Goal: Check status: Check status

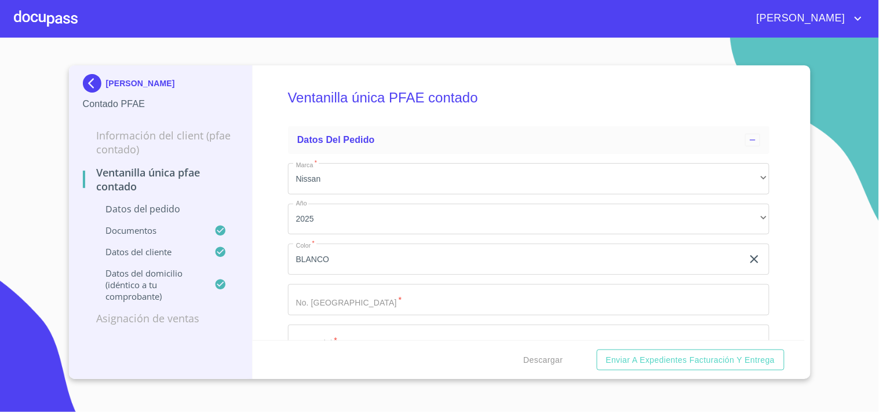
scroll to position [1995, 0]
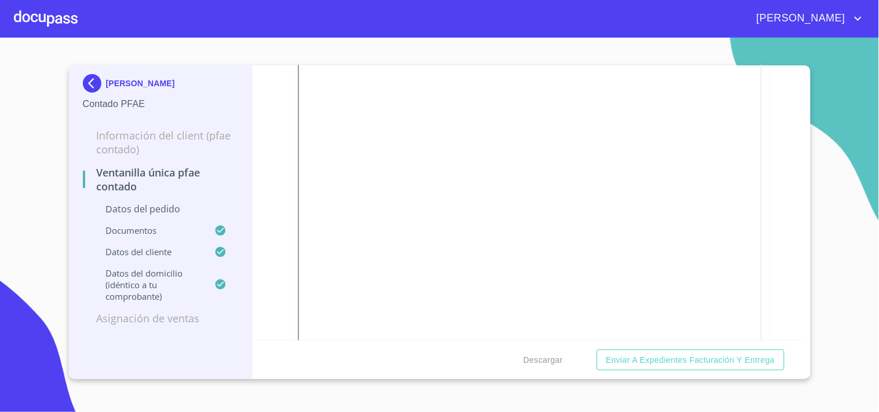
click at [12, 26] on div "[PERSON_NAME]" at bounding box center [439, 18] width 879 height 37
click at [32, 19] on div at bounding box center [46, 18] width 64 height 37
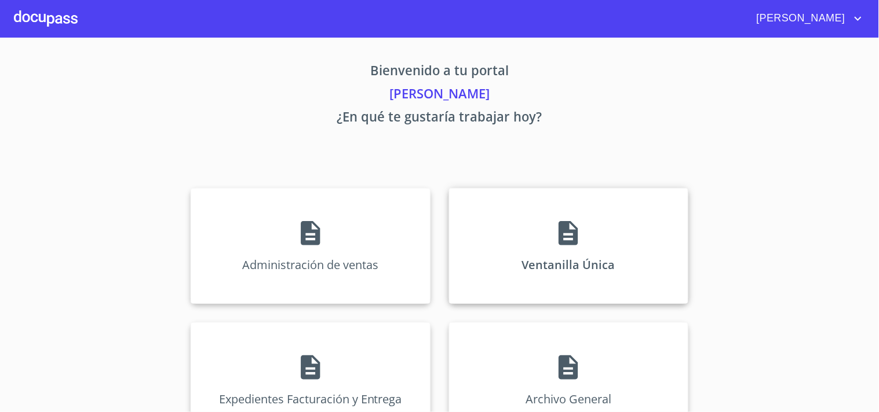
click at [576, 207] on div "Ventanilla Única" at bounding box center [568, 246] width 239 height 116
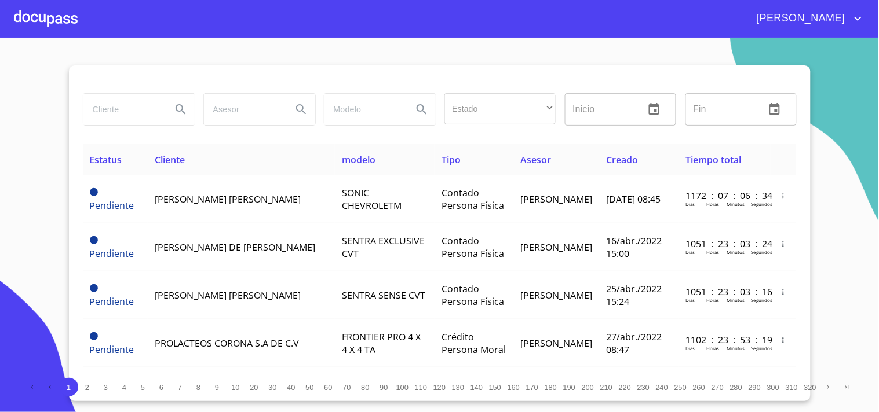
click at [115, 115] on input "search" at bounding box center [122, 109] width 79 height 31
type input "[PERSON_NAME]"
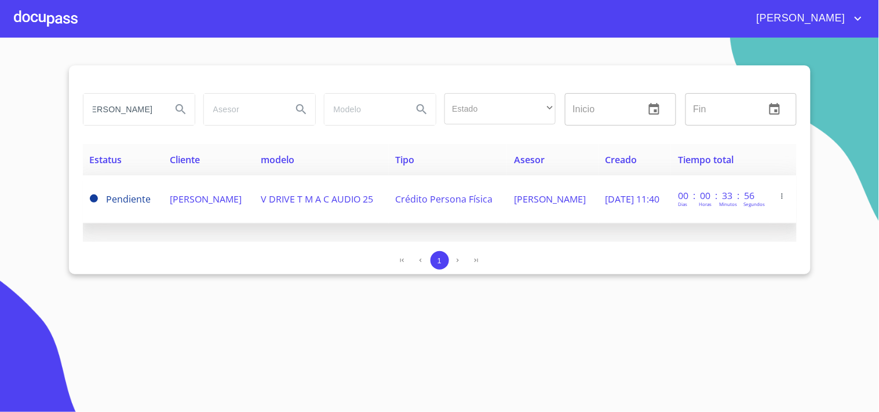
scroll to position [0, 0]
click at [552, 201] on td "[PERSON_NAME]" at bounding box center [553, 200] width 92 height 48
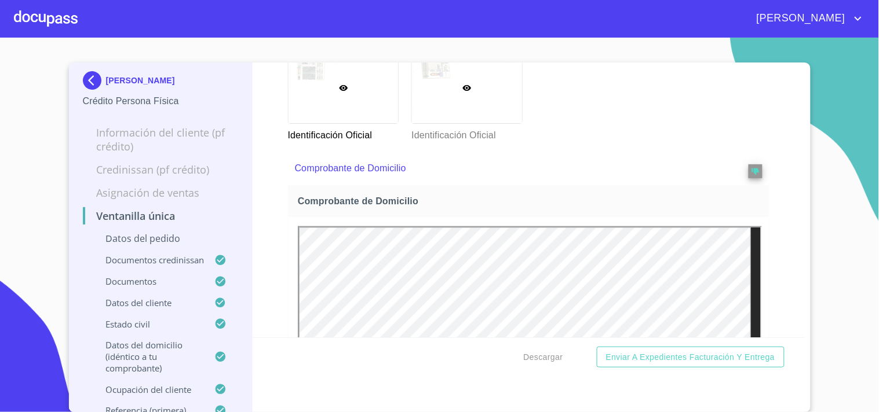
scroll to position [1223, 0]
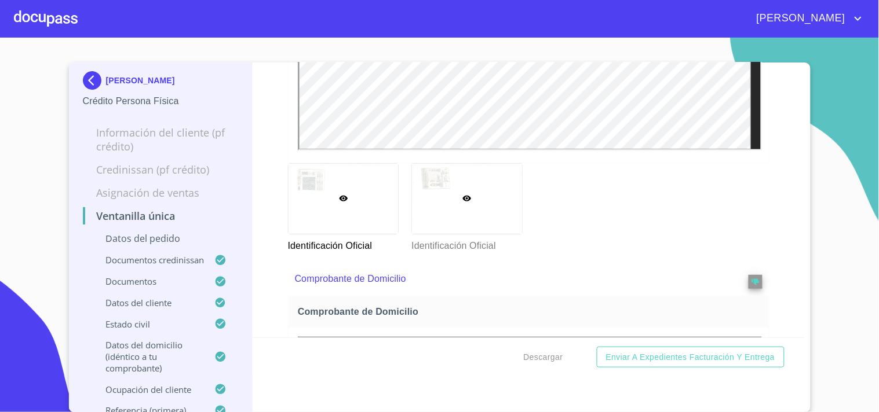
click at [479, 184] on div at bounding box center [467, 199] width 110 height 70
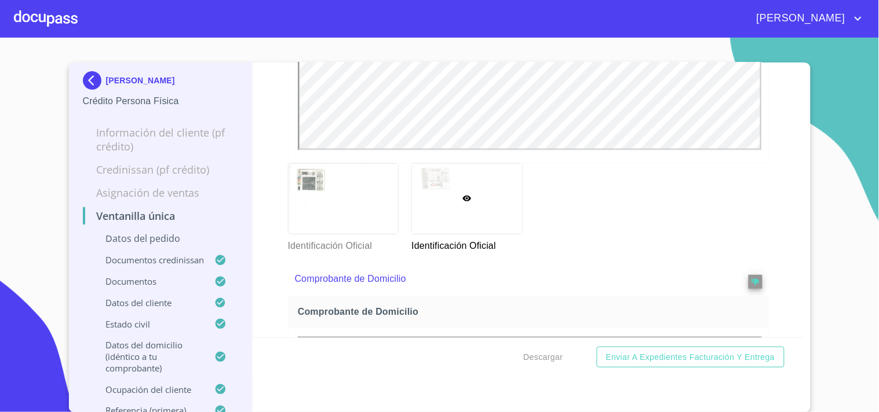
scroll to position [9, 0]
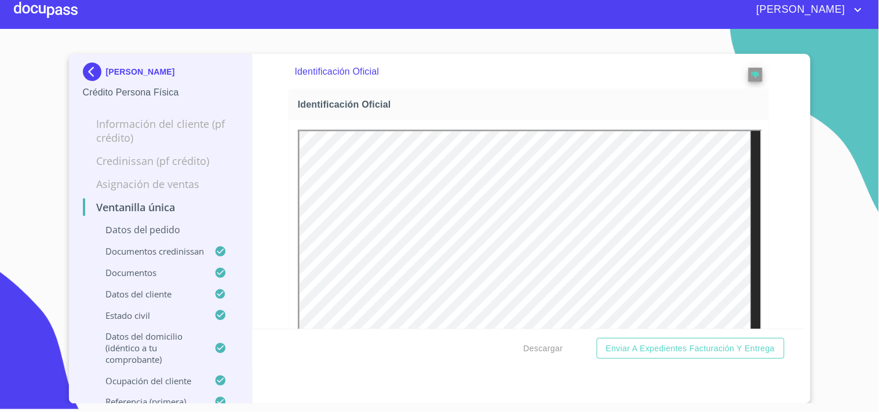
click at [42, 10] on div at bounding box center [46, 9] width 64 height 37
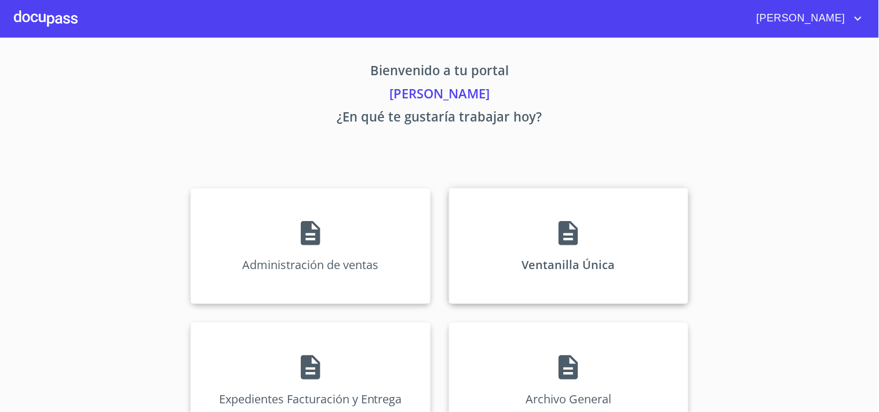
click at [525, 251] on div "Ventanilla Única" at bounding box center [568, 246] width 239 height 116
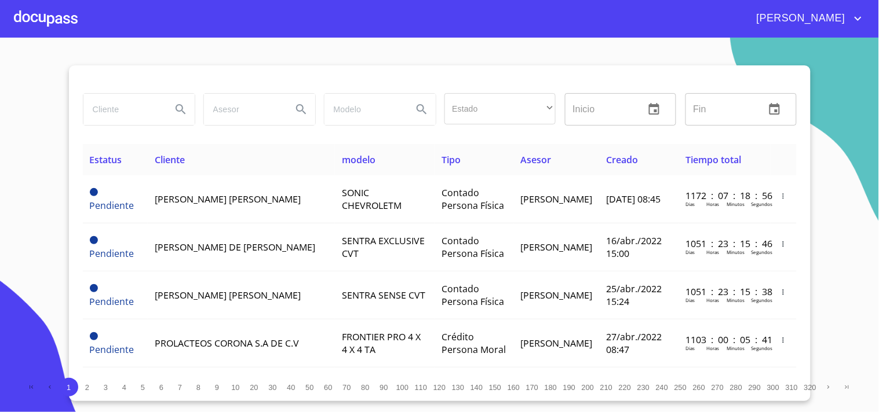
click at [102, 96] on input "search" at bounding box center [122, 109] width 79 height 31
type input "[PERSON_NAME]"
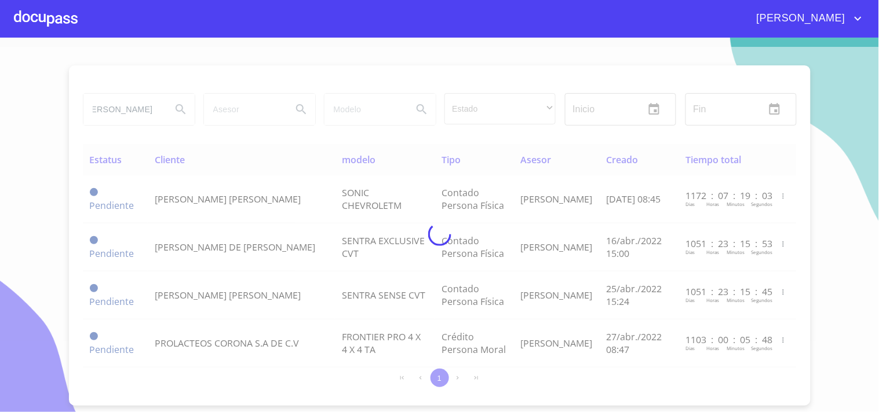
scroll to position [0, 0]
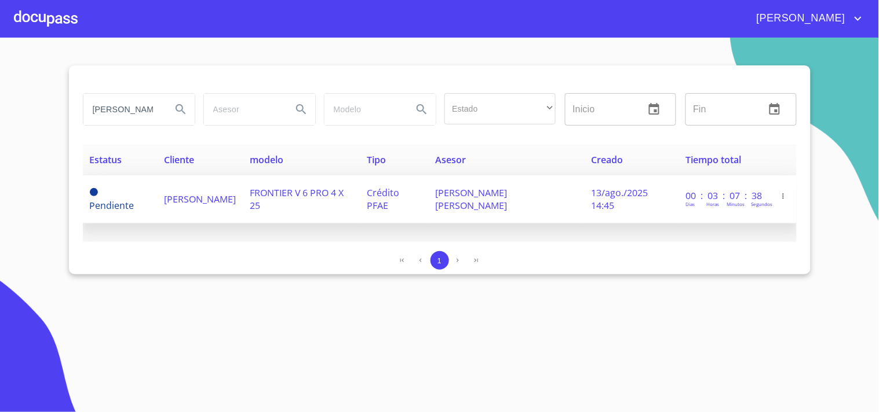
click at [420, 212] on td "Crédito PFAE" at bounding box center [394, 200] width 69 height 48
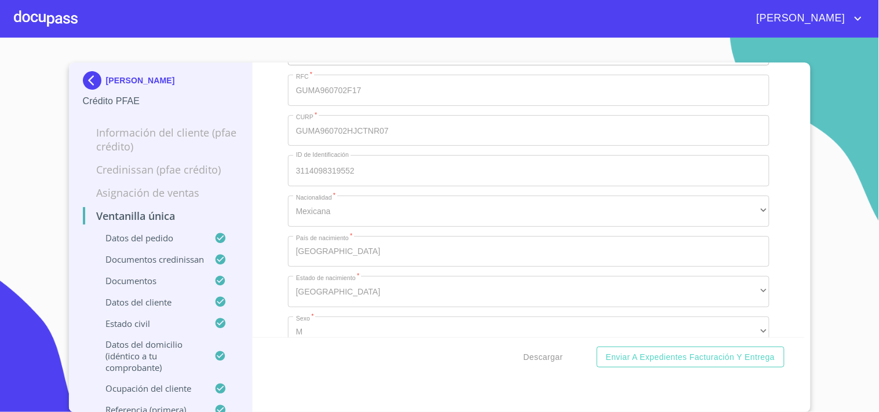
scroll to position [4377, 0]
click at [529, 355] on span "Descargar" at bounding box center [543, 357] width 39 height 14
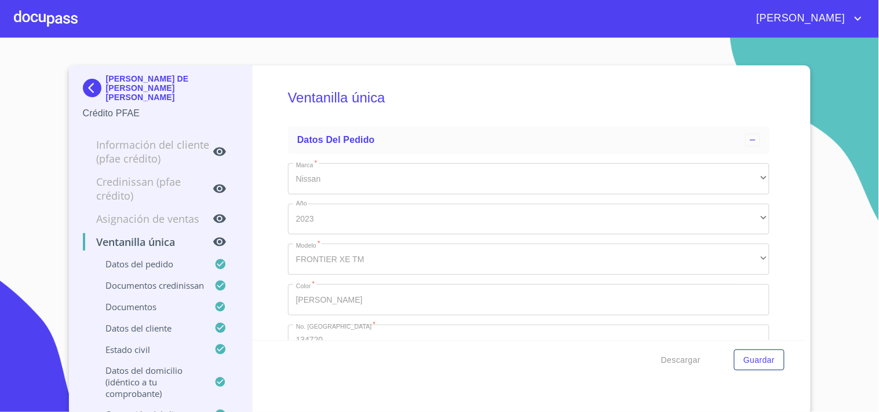
click at [20, 18] on div at bounding box center [46, 18] width 64 height 37
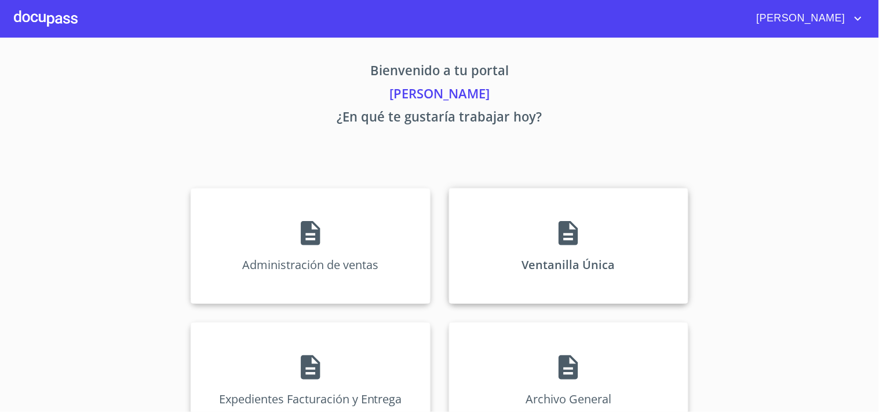
click at [589, 257] on div "Ventanilla Única" at bounding box center [568, 246] width 239 height 116
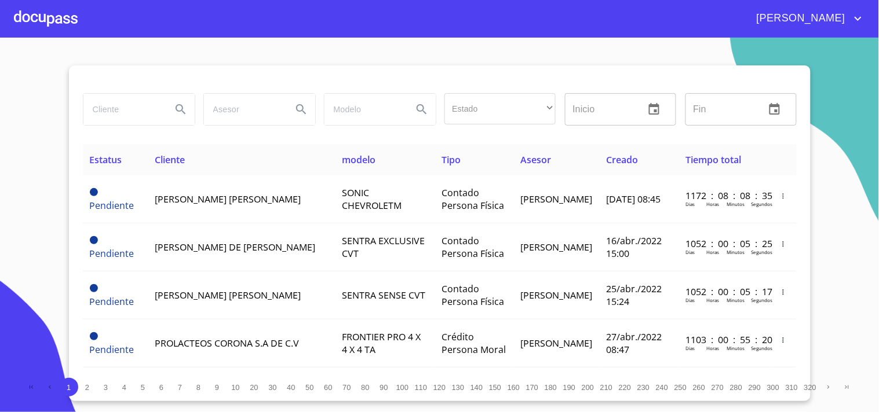
click at [143, 119] on input "search" at bounding box center [122, 109] width 79 height 31
type input "ESMERALDA"
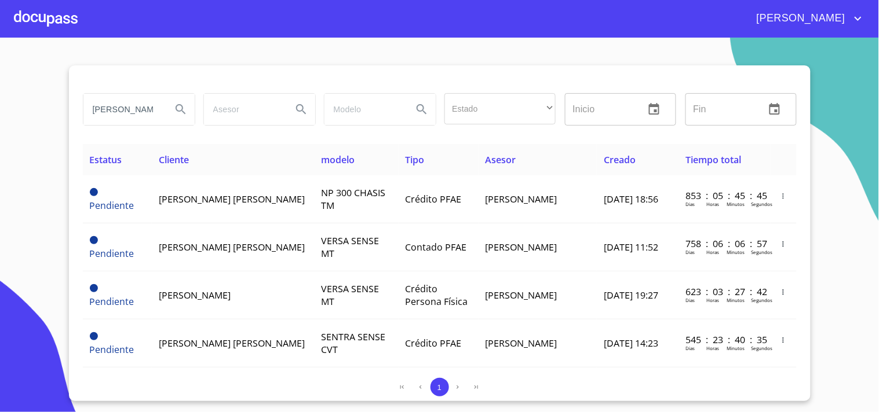
drag, startPoint x: 147, startPoint y: 107, endPoint x: 0, endPoint y: 127, distance: 148.0
click at [0, 127] on section "ESMERALDA Estado ​ ​ Inicio ​ Fin ​ Estatus Cliente modelo Tipo Asesor Creado T…" at bounding box center [439, 225] width 879 height 375
type input "LOPEZ PARTIDA"
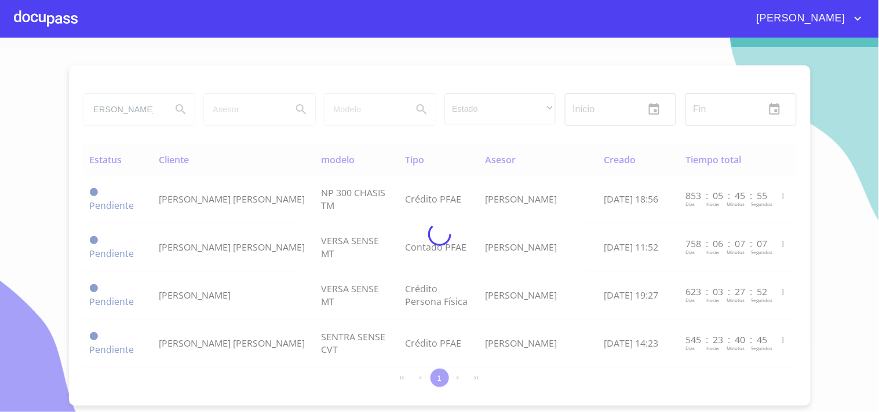
scroll to position [0, 0]
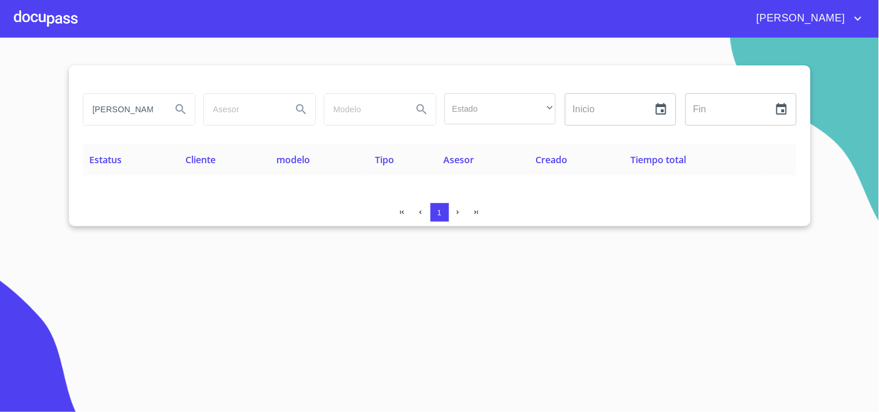
click at [28, 24] on div at bounding box center [46, 18] width 64 height 37
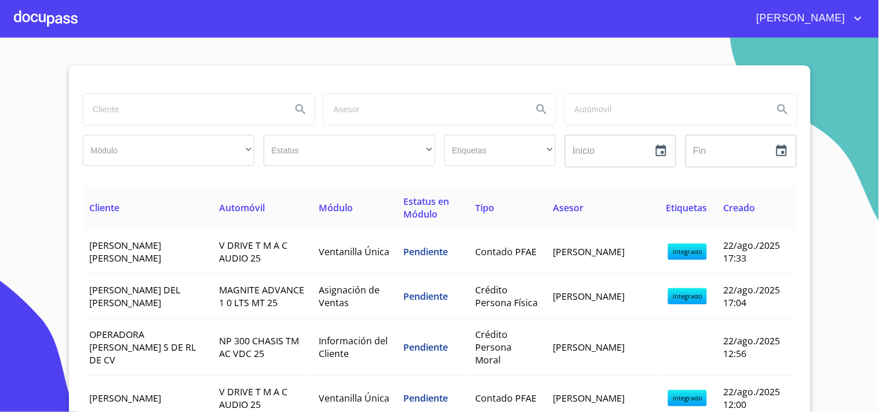
click at [192, 112] on input "search" at bounding box center [182, 109] width 199 height 31
type input "P"
type input "LOPEZ PARTIDA"
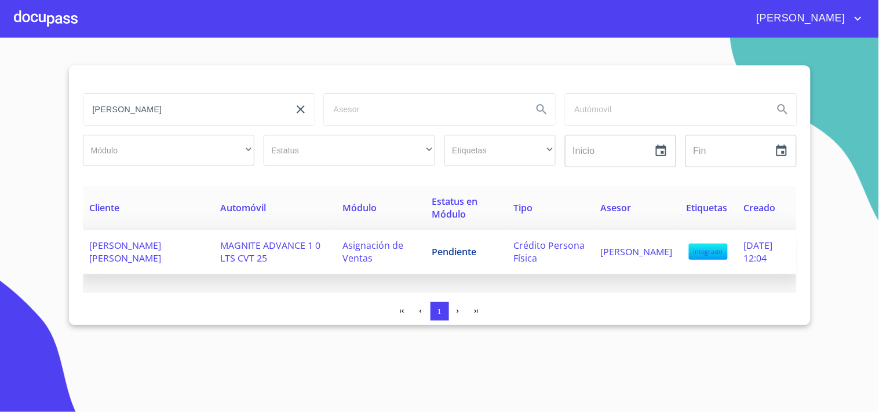
click at [159, 250] on span "ESMERALDA YADIRA LOPEZ PARTIDA" at bounding box center [126, 251] width 72 height 25
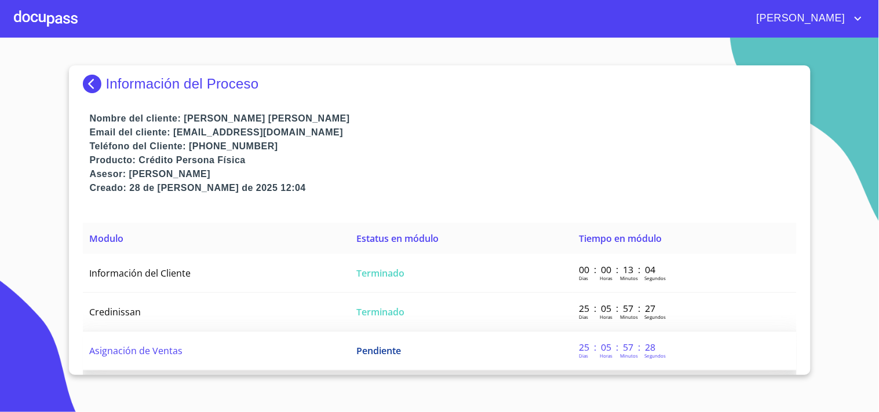
click at [378, 352] on span "Pendiente" at bounding box center [378, 351] width 45 height 13
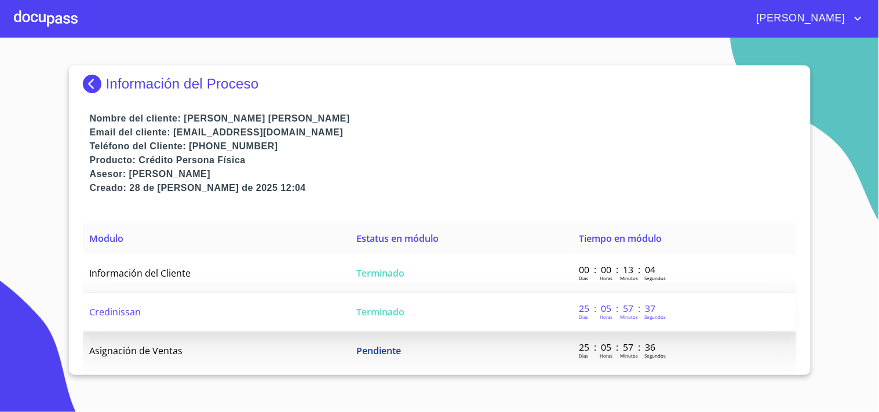
click at [488, 302] on td "Terminado" at bounding box center [460, 312] width 222 height 39
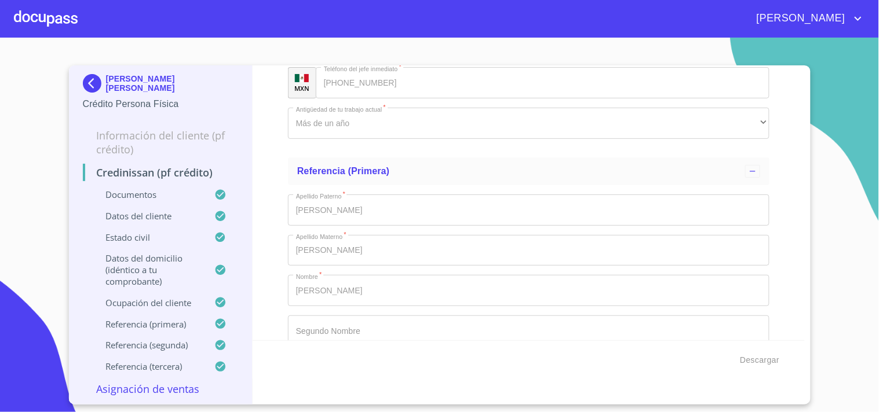
scroll to position [4961, 0]
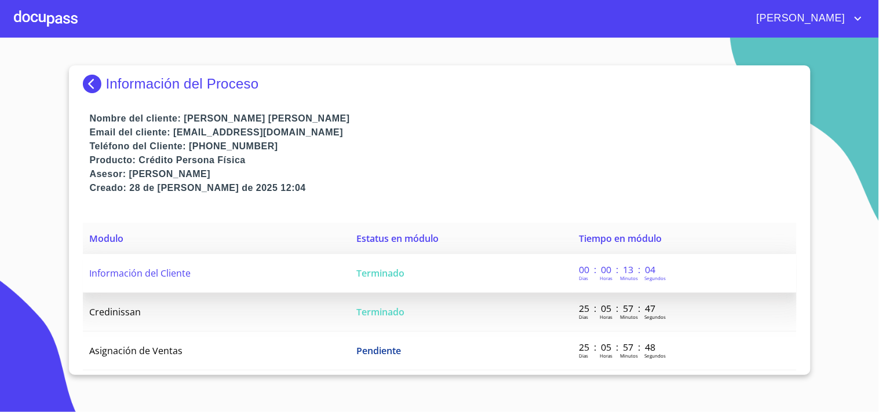
click at [416, 269] on td "Terminado" at bounding box center [460, 273] width 222 height 39
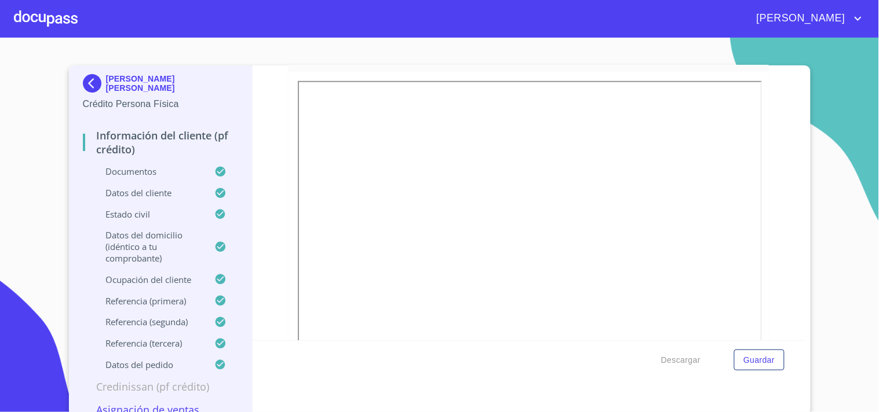
scroll to position [64, 0]
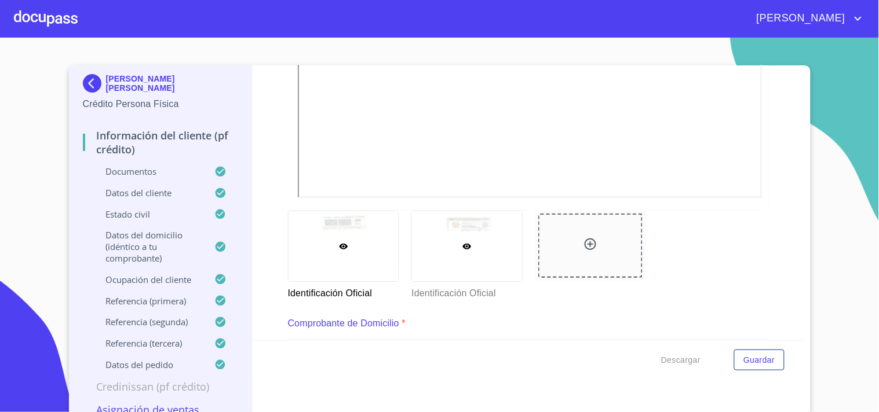
click at [472, 248] on div at bounding box center [467, 246] width 110 height 70
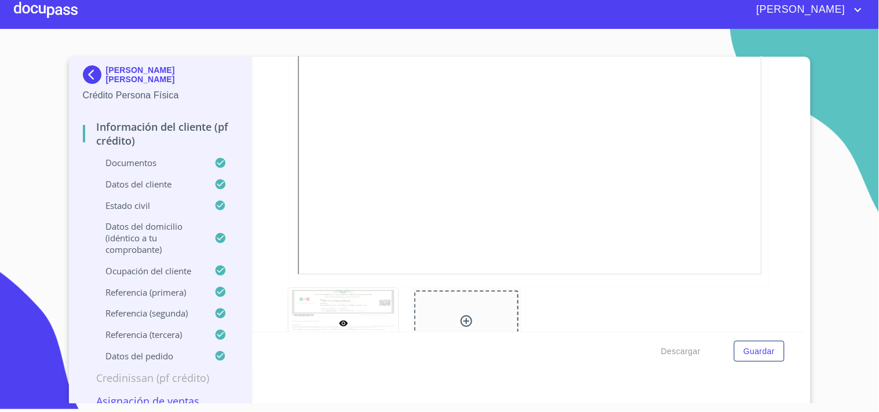
scroll to position [1168, 0]
